Goal: Find specific page/section: Find specific page/section

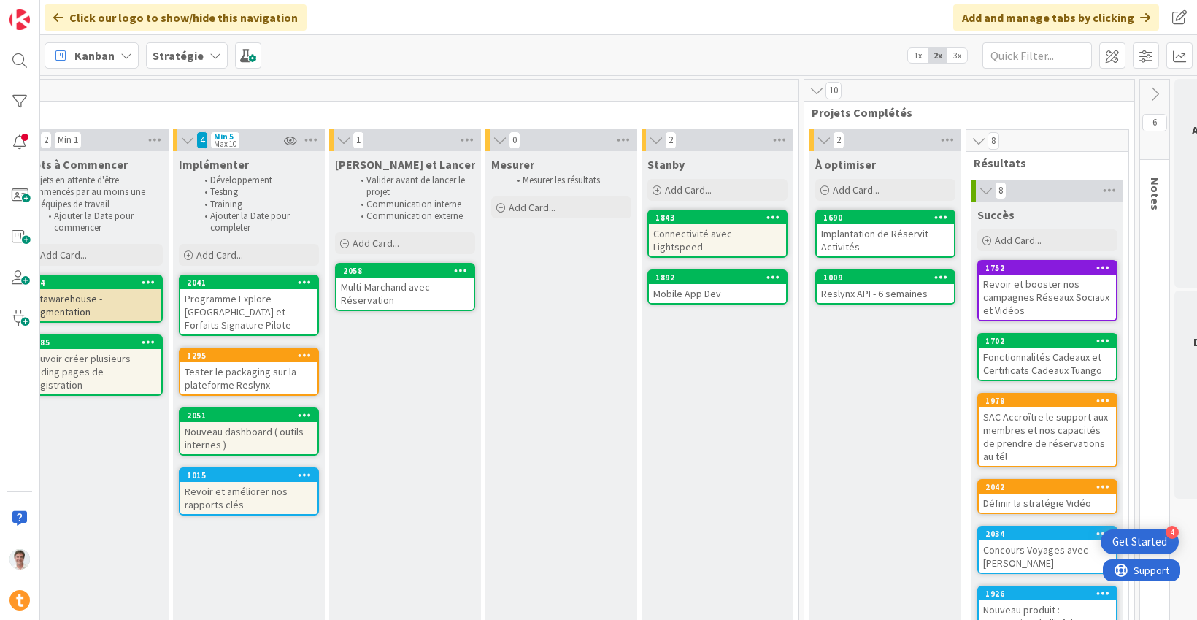
scroll to position [0, 1244]
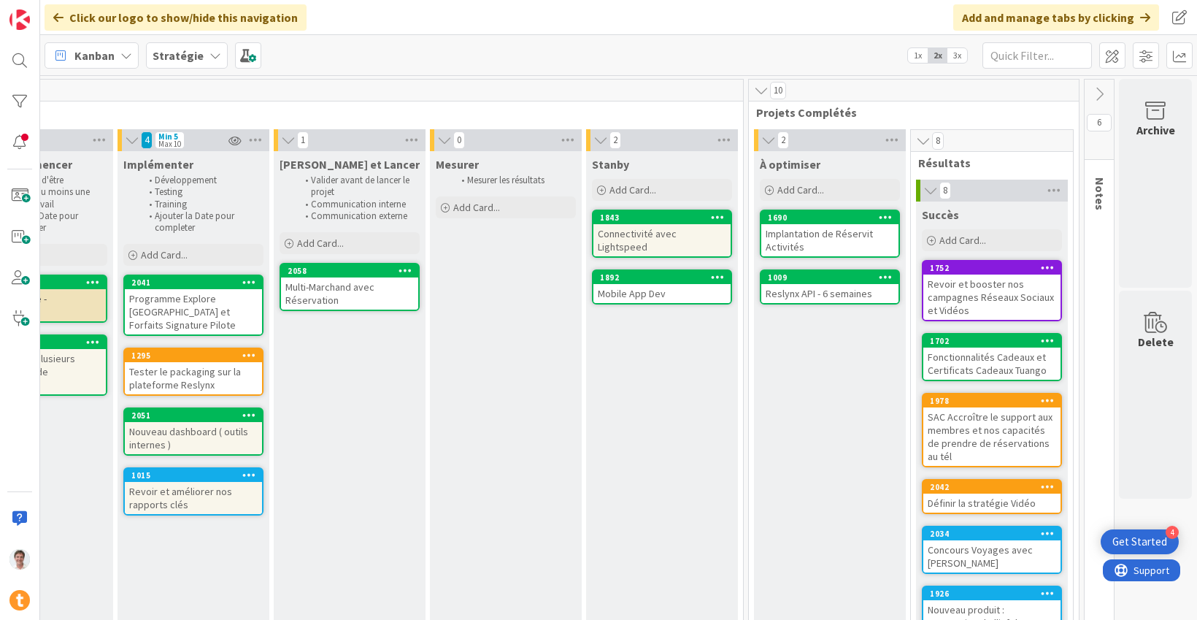
click at [184, 66] on div "Stratégie" at bounding box center [187, 55] width 82 height 26
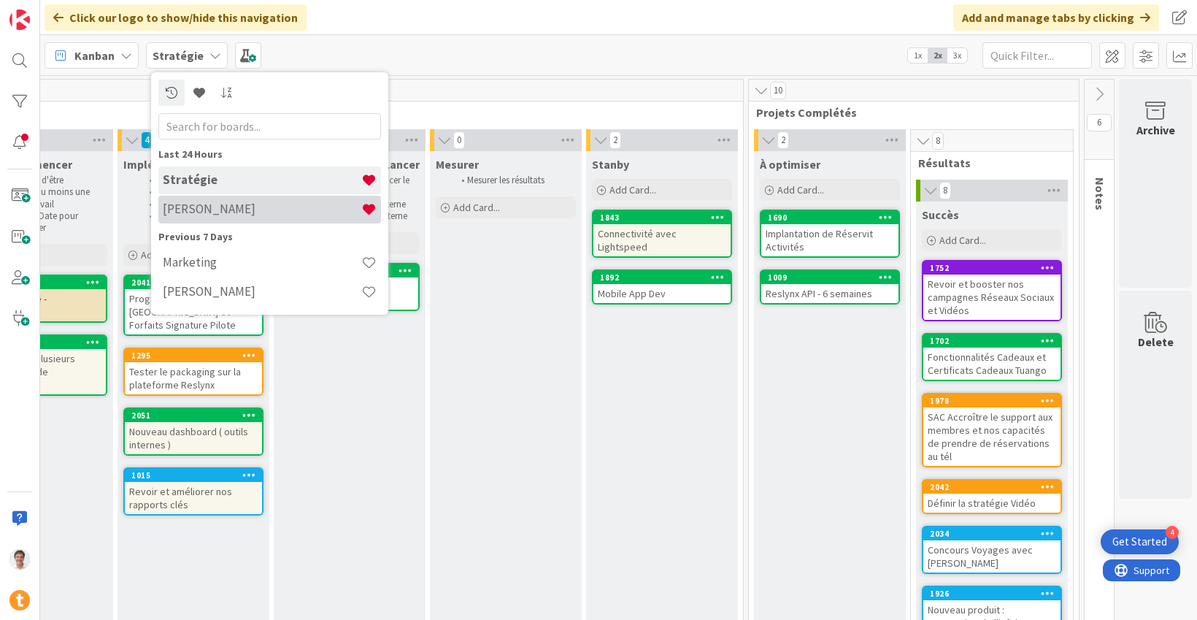
click at [207, 211] on h4 "[PERSON_NAME]" at bounding box center [262, 208] width 199 height 15
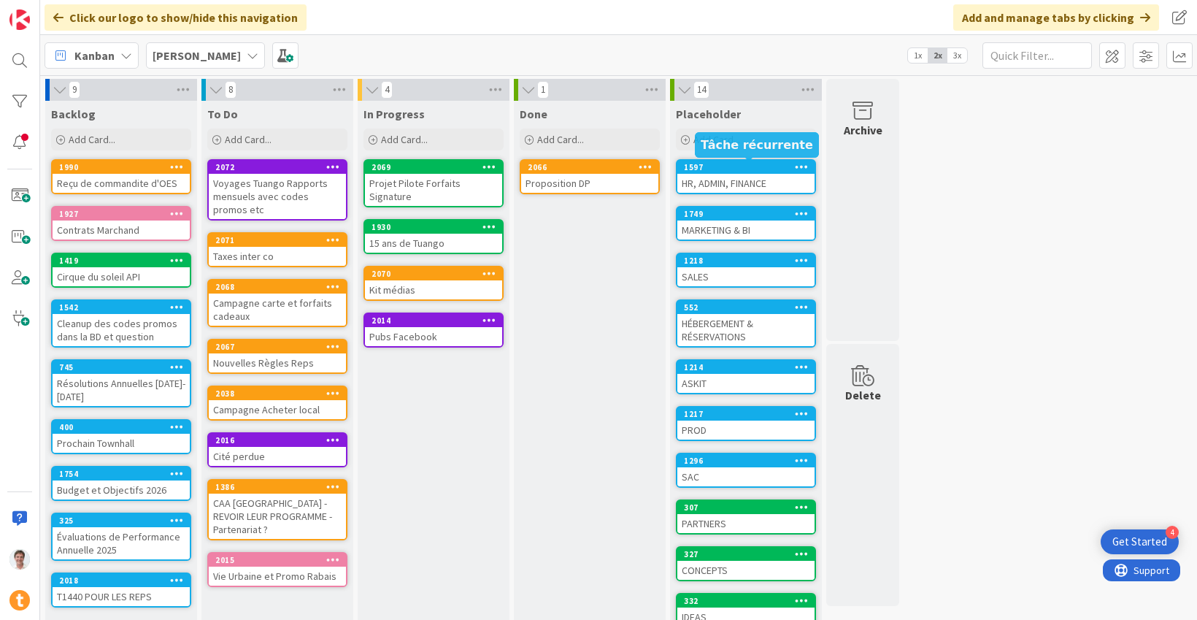
click at [704, 170] on div "1597" at bounding box center [749, 167] width 131 height 10
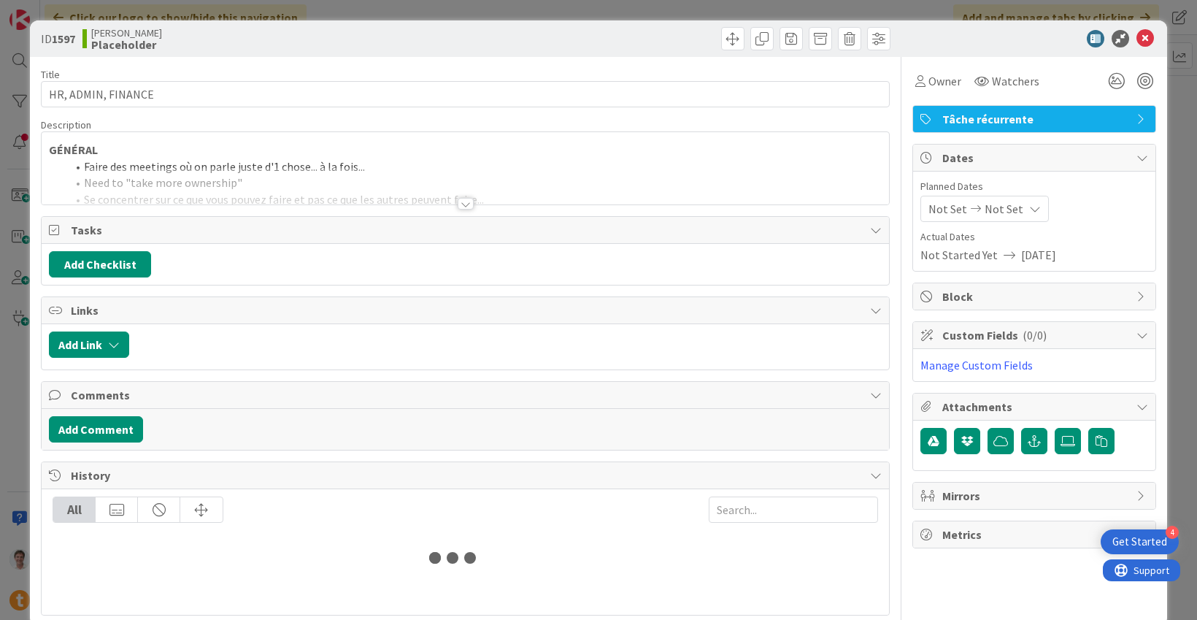
click at [474, 198] on div at bounding box center [466, 185] width 848 height 37
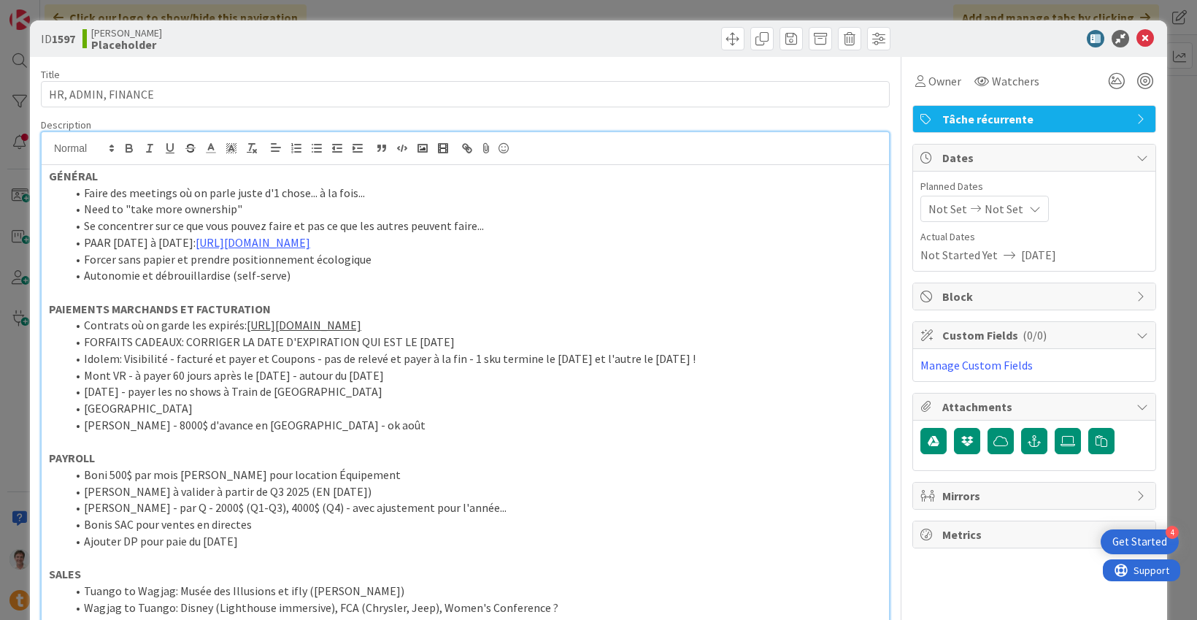
click at [424, 383] on li "Mont VR - à payer 60 jours après le [DATE] - autour du [DATE]" at bounding box center [473, 375] width 815 height 17
